Goal: Task Accomplishment & Management: Use online tool/utility

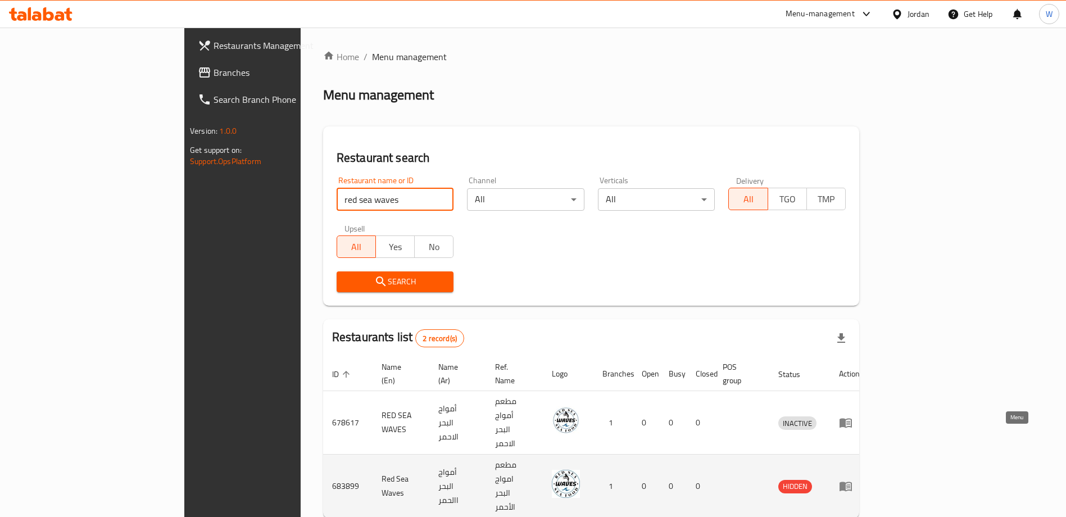
click at [852, 482] on icon "enhanced table" at bounding box center [846, 487] width 12 height 10
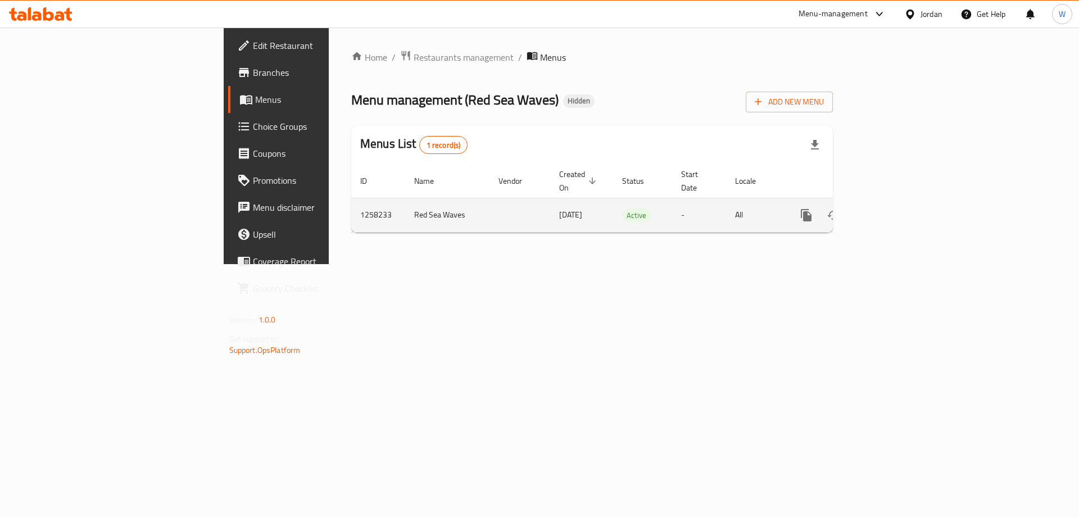
click at [351, 198] on td "1258233" at bounding box center [378, 215] width 54 height 34
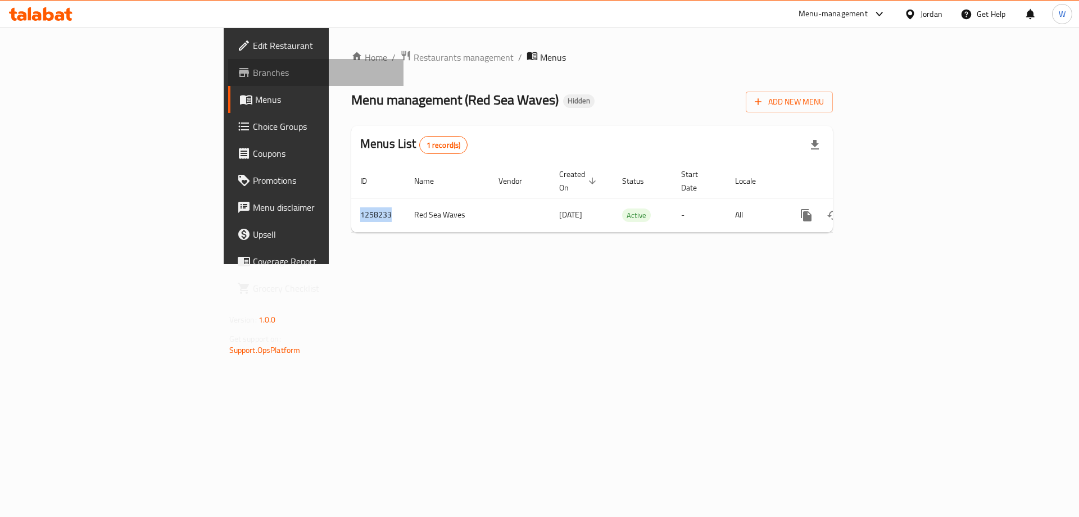
click at [253, 68] on span "Branches" at bounding box center [324, 72] width 142 height 13
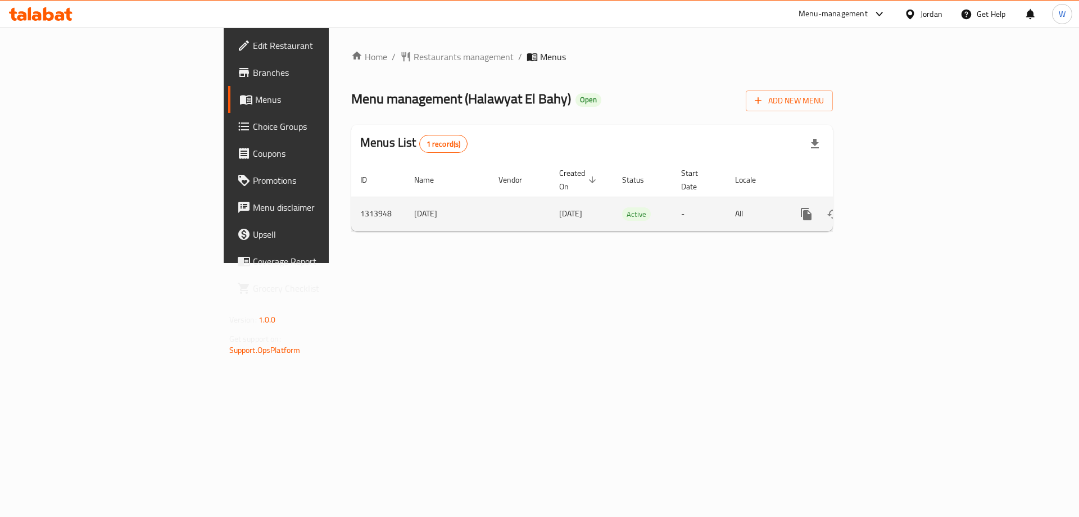
click at [894, 207] on icon "enhanced table" at bounding box center [887, 213] width 13 height 13
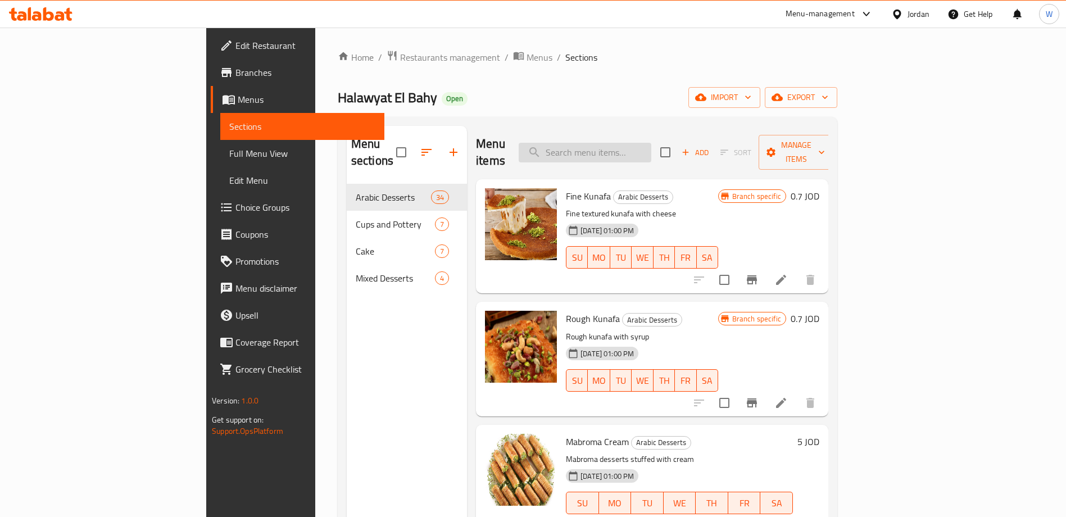
click at [651, 151] on input "search" at bounding box center [585, 153] width 133 height 20
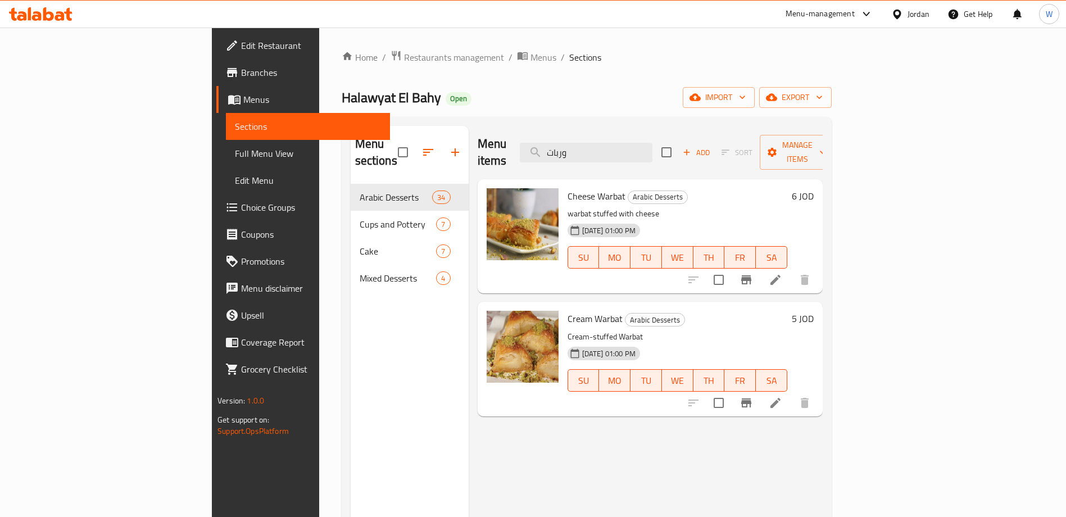
click at [568, 188] on span "Cheese Warbat" at bounding box center [597, 196] width 58 height 17
copy h6 "Warbat"
click at [653, 143] on input "وربات" at bounding box center [586, 153] width 133 height 20
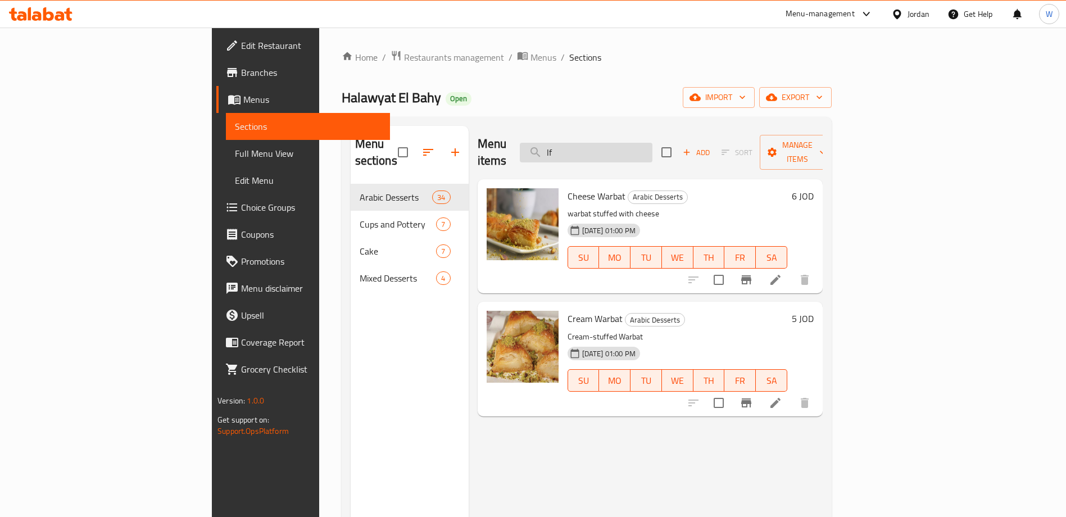
type input "l"
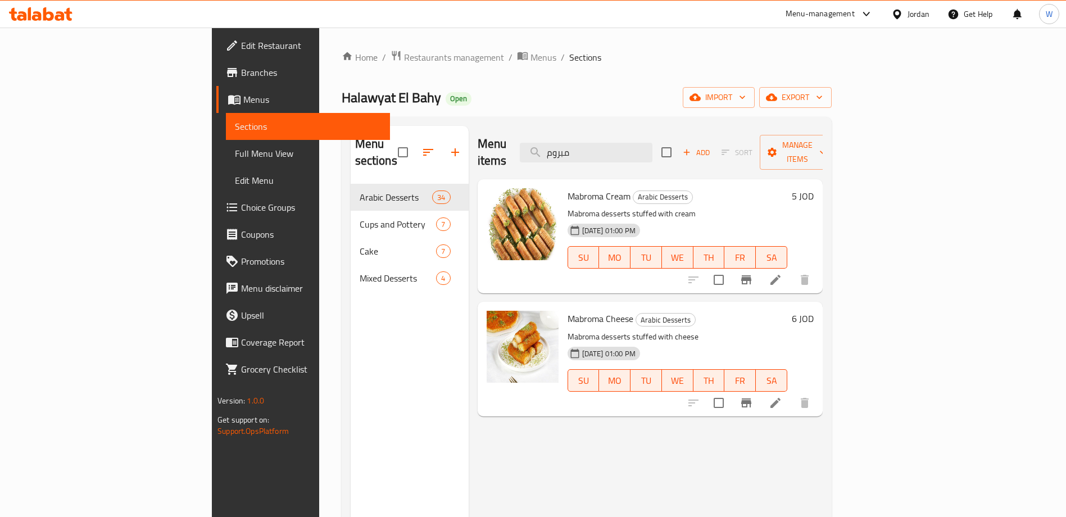
type input "مبروم"
click at [568, 188] on span "Mabroma Cream" at bounding box center [599, 196] width 63 height 17
copy span "Mabroma"
click at [404, 58] on span "Restaurants management" at bounding box center [454, 57] width 100 height 13
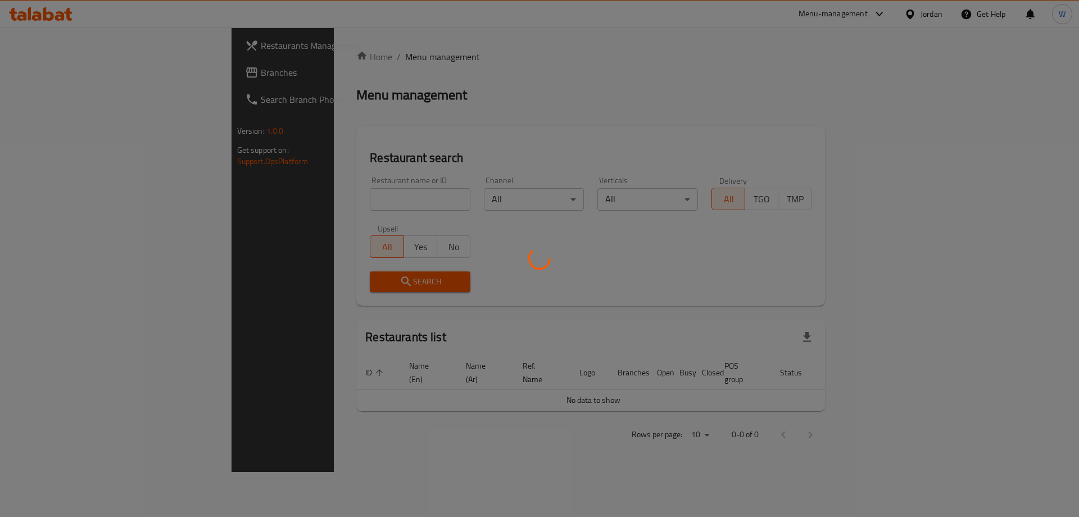
click at [327, 199] on div at bounding box center [539, 258] width 1079 height 517
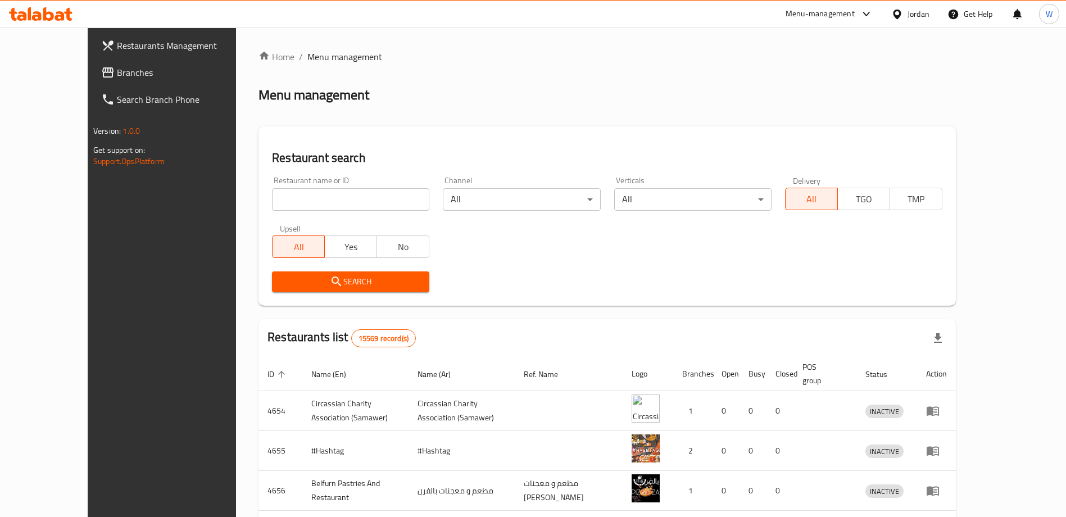
click at [326, 201] on input "search" at bounding box center [350, 199] width 157 height 22
type input "فطيرة وزعتر"
click button "Search" at bounding box center [350, 281] width 157 height 21
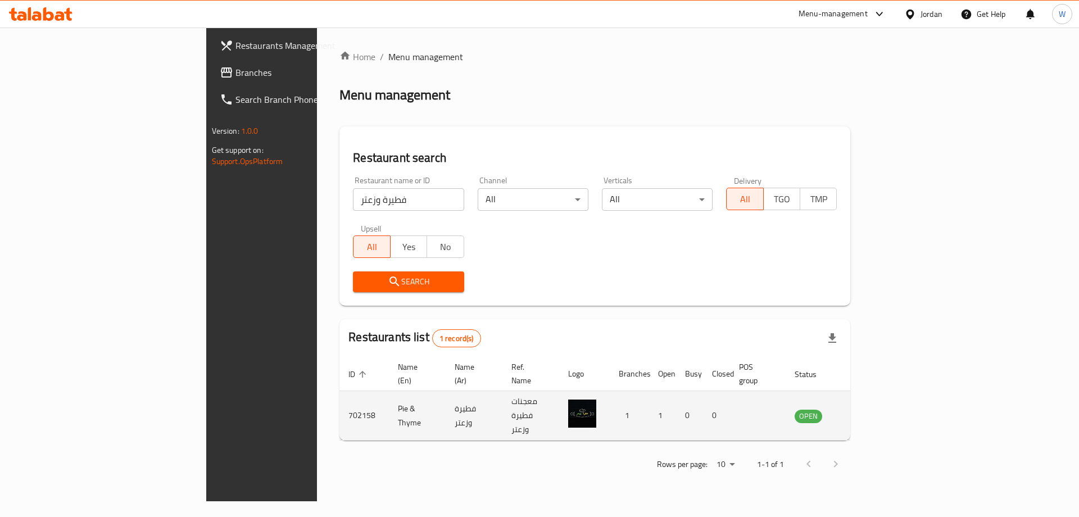
click at [389, 404] on td "Pie & Thyme" at bounding box center [417, 415] width 57 height 49
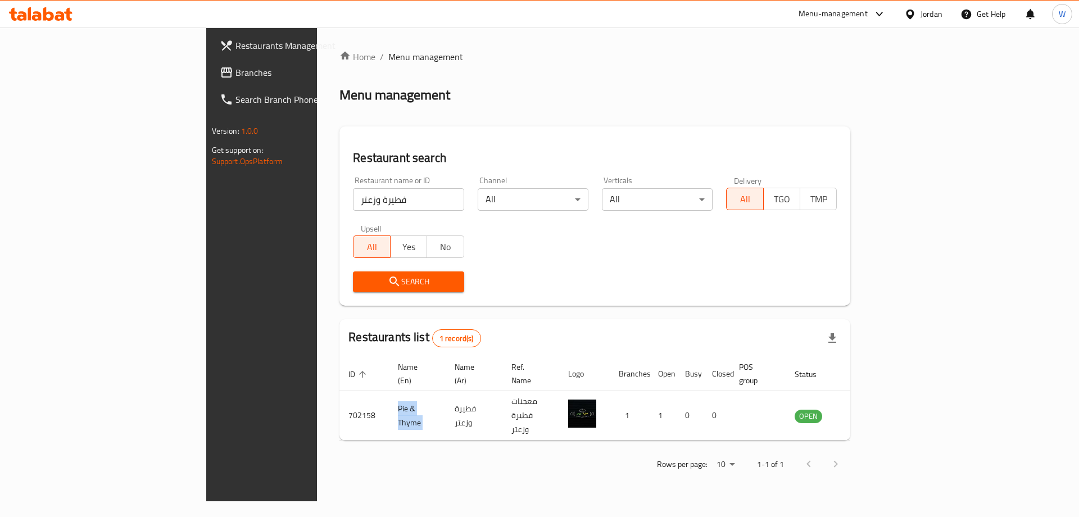
copy td "Pie & Thyme"
